Goal: Information Seeking & Learning: Check status

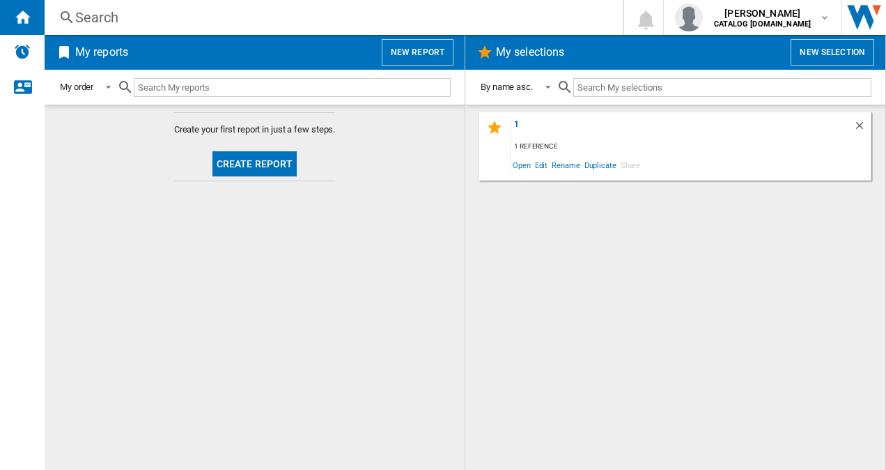
click at [325, 24] on div "Search" at bounding box center [330, 18] width 511 height 20
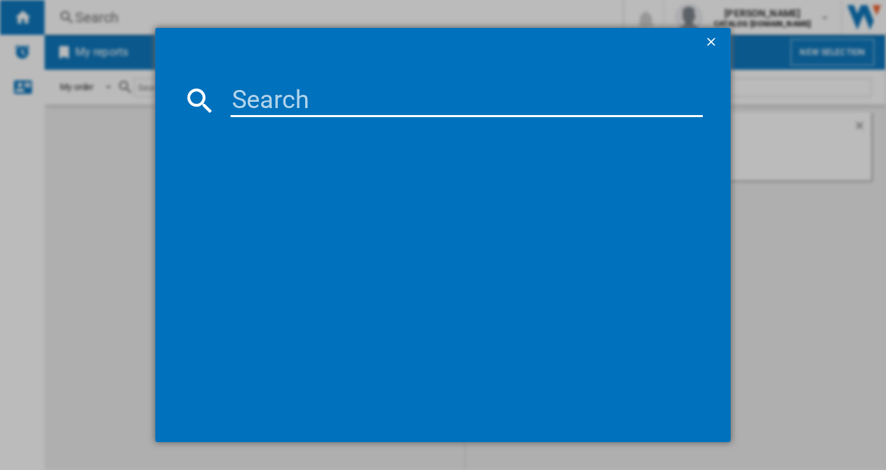
click at [301, 96] on input at bounding box center [467, 100] width 473 height 33
paste input "RXB659E6NU"
type input "RXB659E6NU"
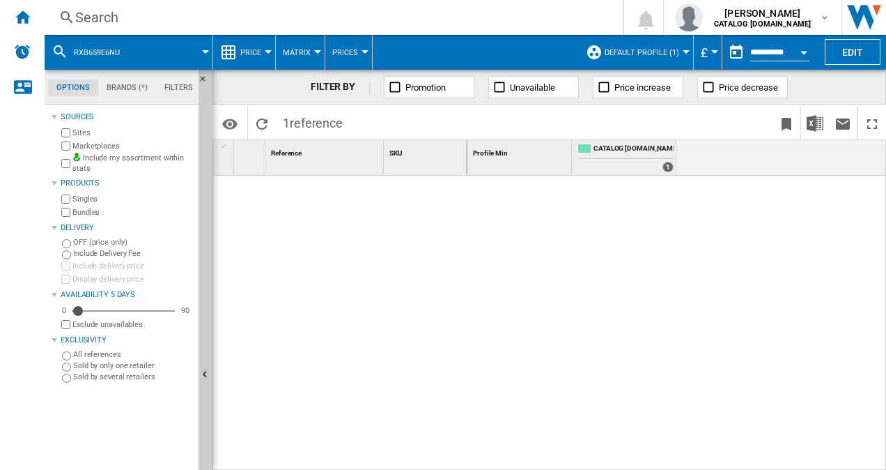
click at [637, 48] on span "Default profile (1)" at bounding box center [642, 52] width 75 height 9
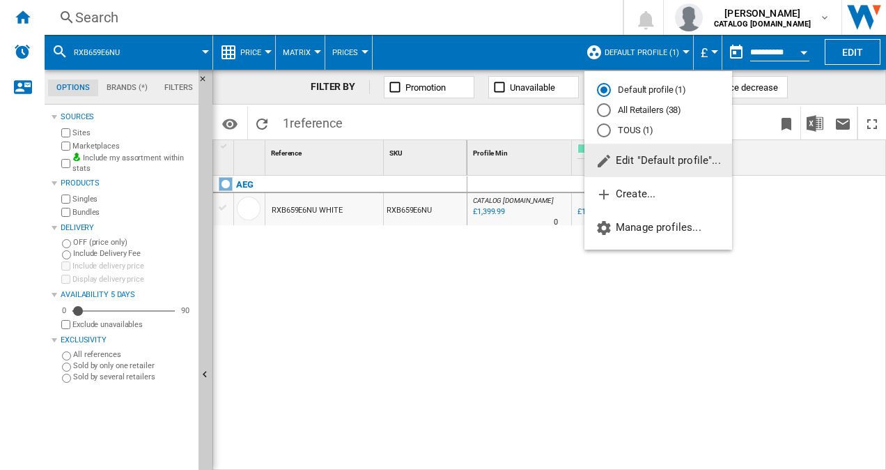
click at [635, 113] on md-radio-button "All Retailers (38)" at bounding box center [658, 110] width 123 height 13
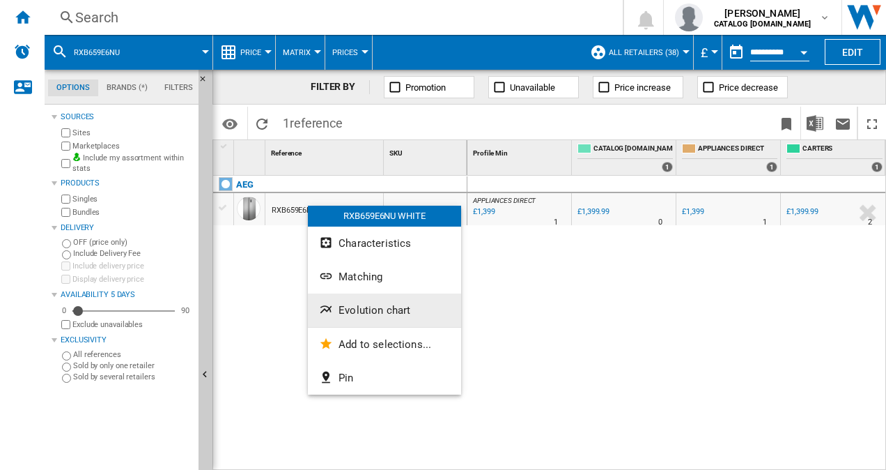
click at [372, 310] on span "Evolution chart" at bounding box center [375, 310] width 72 height 13
